Goal: Information Seeking & Learning: Learn about a topic

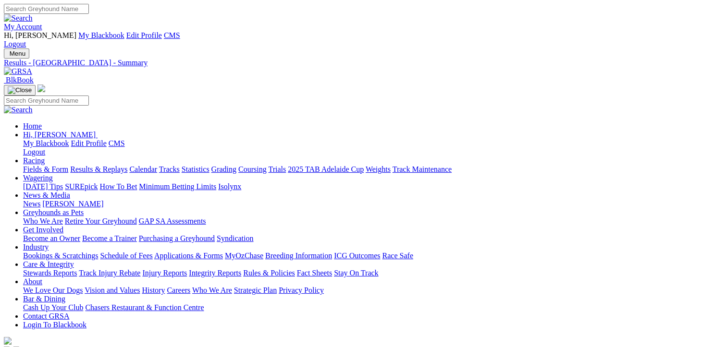
click at [125, 165] on link "Results & Replays" at bounding box center [98, 169] width 57 height 8
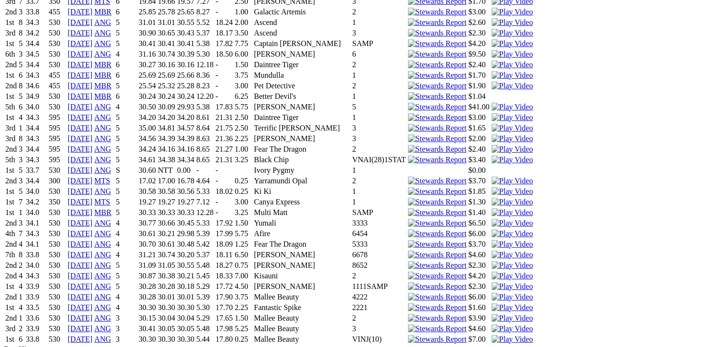
scroll to position [2337, 0]
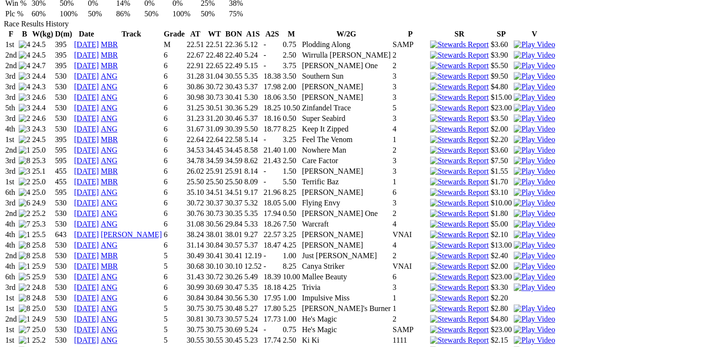
scroll to position [749, 0]
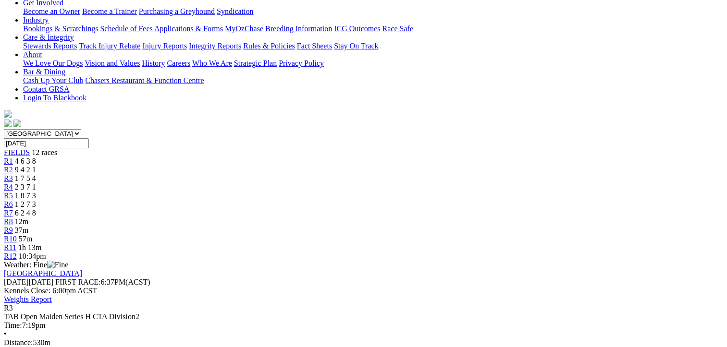
scroll to position [240, 0]
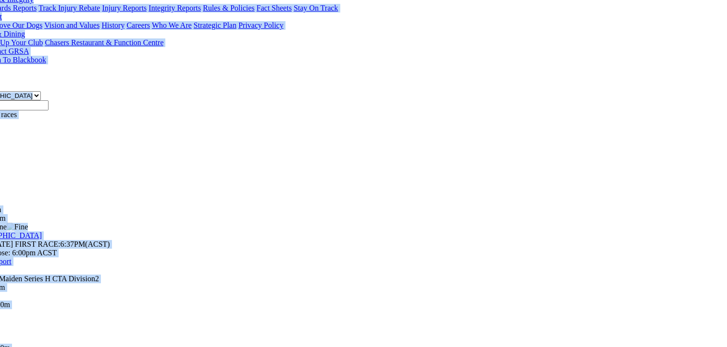
scroll to position [244, 40]
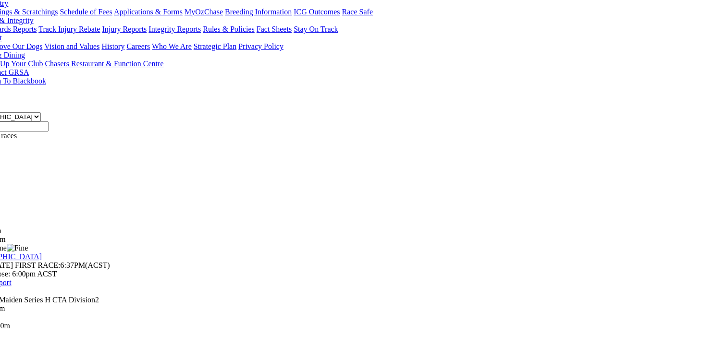
drag, startPoint x: 544, startPoint y: 283, endPoint x: 678, endPoint y: 171, distance: 174.5
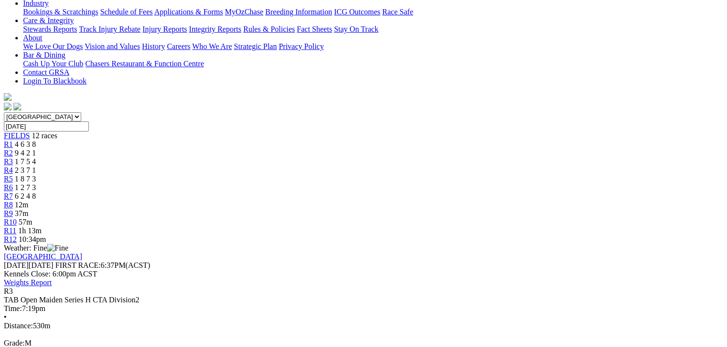
scroll to position [0, 0]
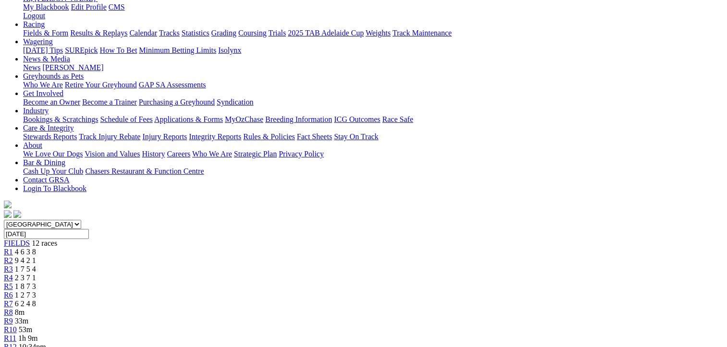
scroll to position [134, 0]
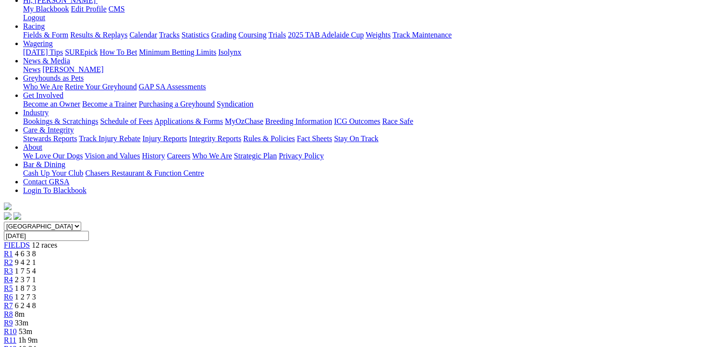
click at [36, 293] on span "1 2 7 3" at bounding box center [25, 297] width 21 height 8
